Goal: Task Accomplishment & Management: Manage account settings

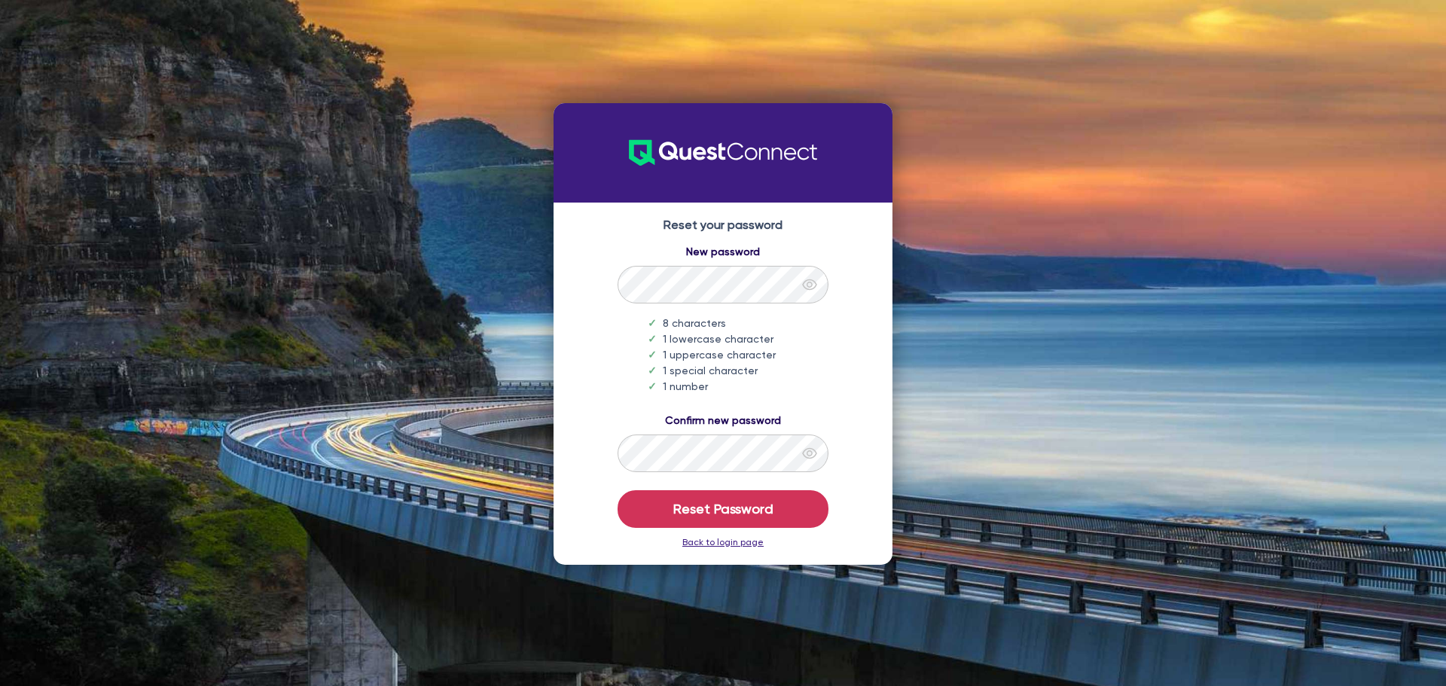
click at [823, 359] on li "1 uppercase character" at bounding box center [738, 355] width 181 height 16
click at [692, 514] on button "Reset Password" at bounding box center [723, 509] width 211 height 38
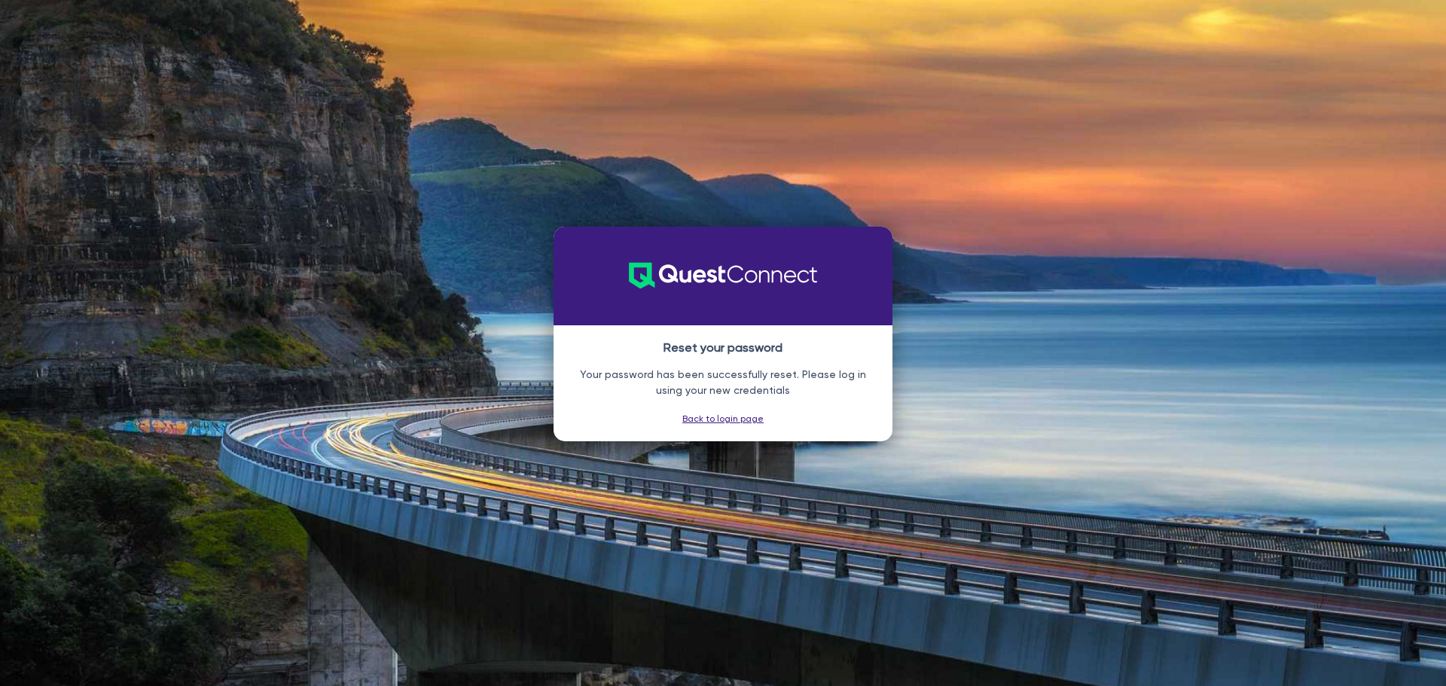
click at [745, 420] on link "Back to login page" at bounding box center [722, 419] width 81 height 11
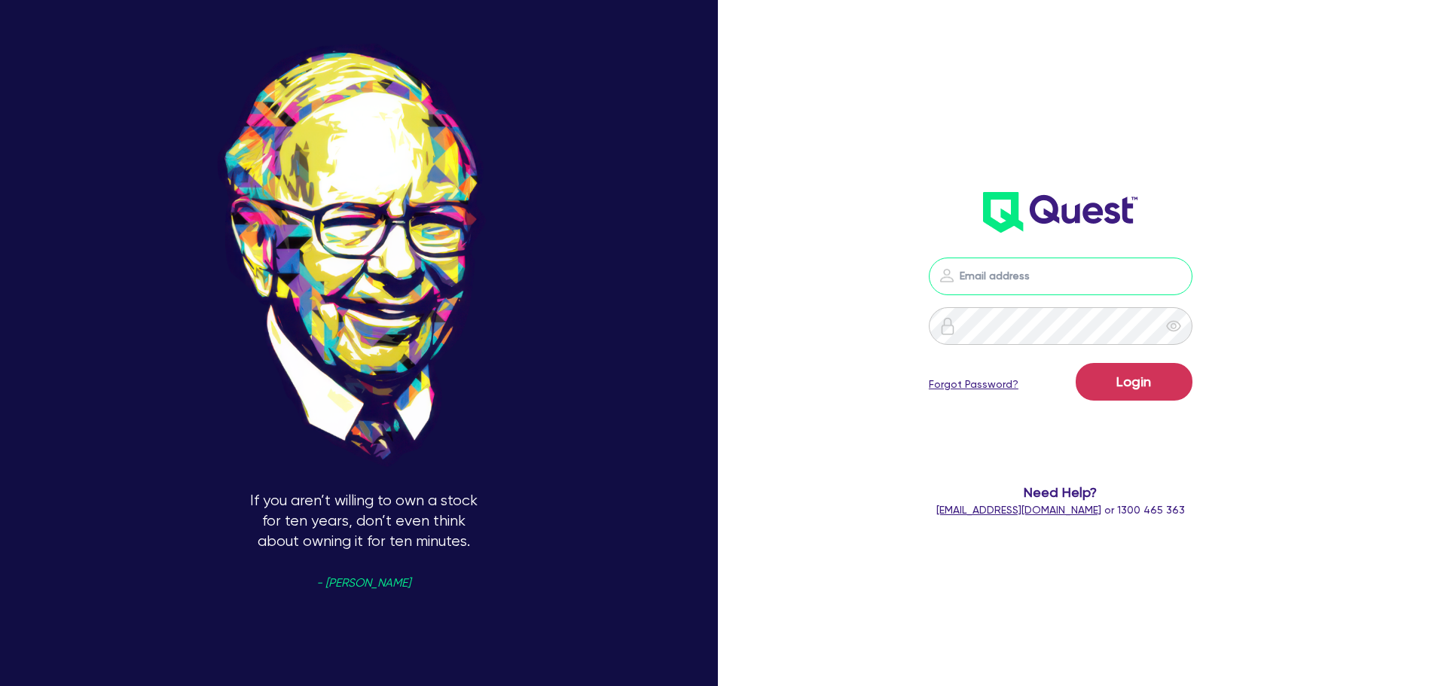
type input "[PERSON_NAME][EMAIL_ADDRESS][DOMAIN_NAME]"
click at [837, 399] on div "If you aren’t willing to own a stock for ten years, don’t even think about owni…" at bounding box center [717, 343] width 1435 height 802
click at [1188, 478] on form "[PERSON_NAME][EMAIL_ADDRESS][DOMAIN_NAME] Login Forgot Password? Need Help? [EM…" at bounding box center [1061, 388] width 385 height 261
click at [1146, 389] on button "Login" at bounding box center [1134, 382] width 117 height 38
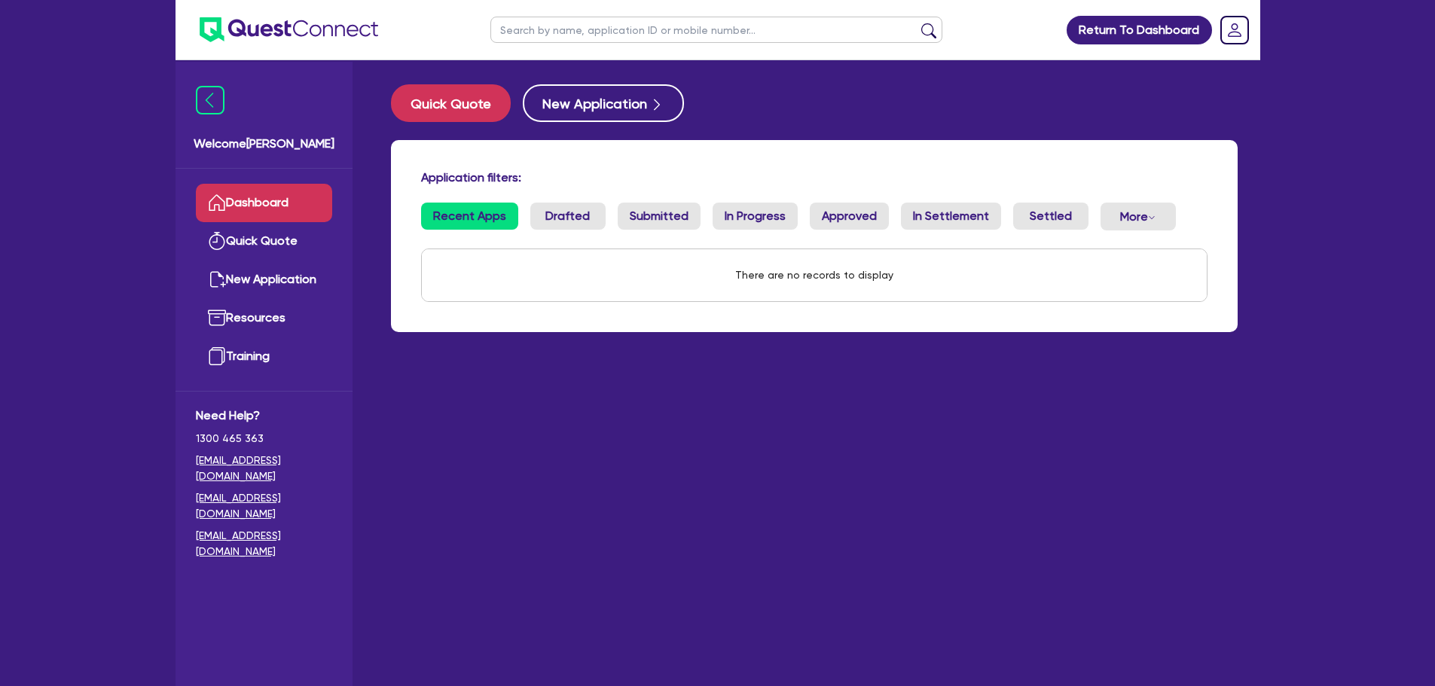
click at [1345, 187] on div "Return To Dashboard Edit Profile Logout Welcome [PERSON_NAME] Quick Quote New A…" at bounding box center [717, 373] width 1435 height 746
